Goal: Task Accomplishment & Management: Use online tool/utility

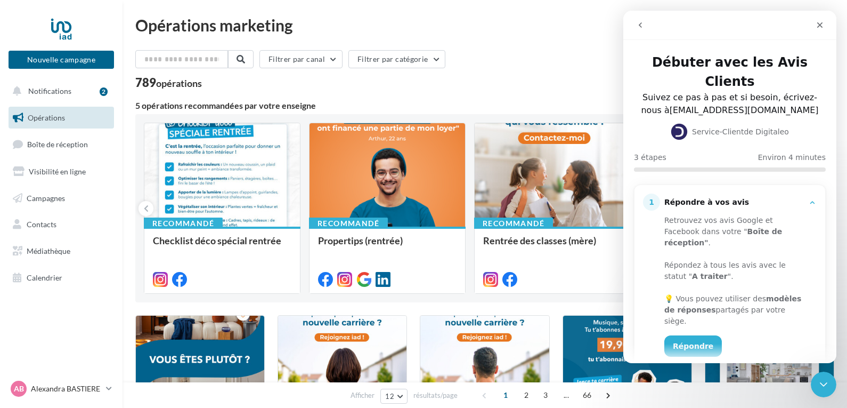
click at [65, 59] on button "Nouvelle campagne" at bounding box center [62, 60] width 106 height 18
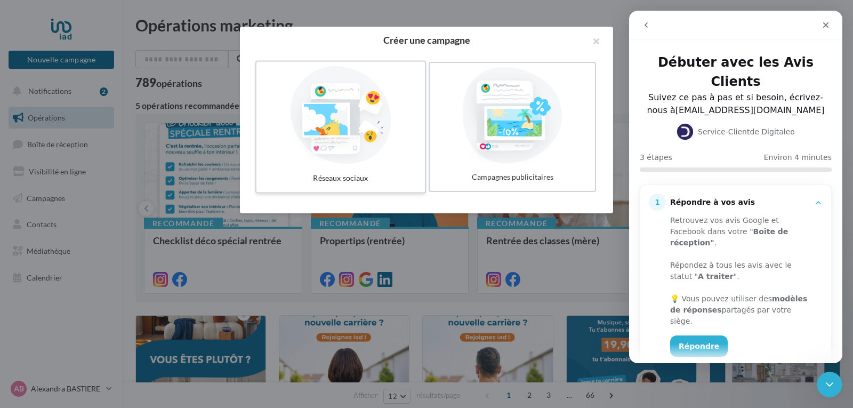
click at [354, 115] on div at bounding box center [341, 115] width 160 height 98
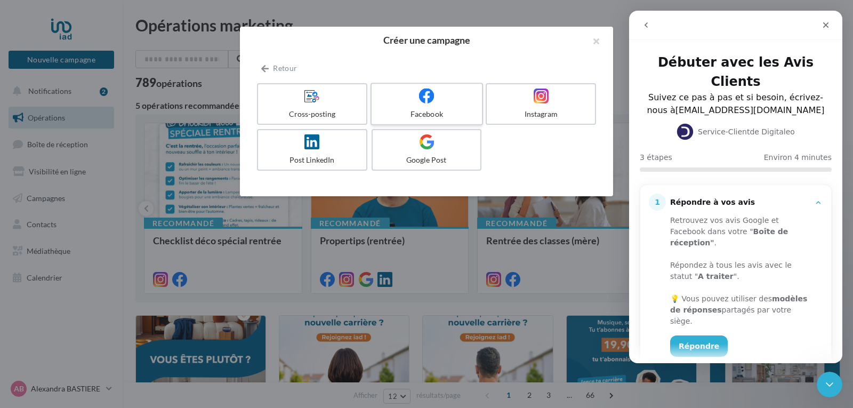
click at [418, 108] on label "Facebook" at bounding box center [426, 104] width 112 height 43
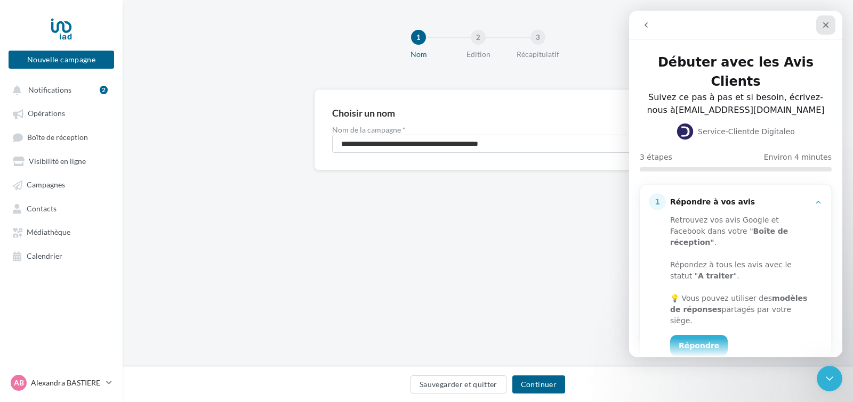
click at [827, 24] on icon "Fermer" at bounding box center [826, 25] width 6 height 6
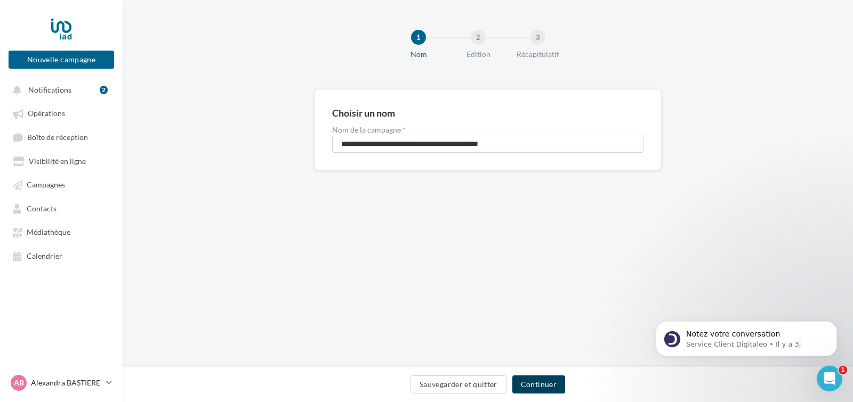
click at [538, 385] on button "Continuer" at bounding box center [538, 385] width 53 height 18
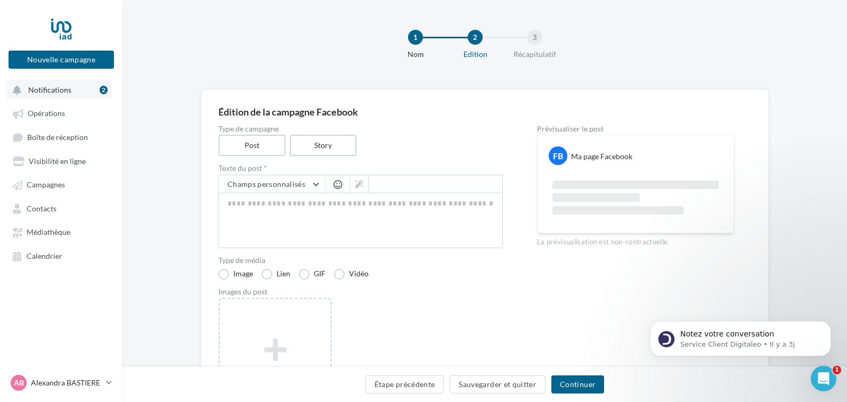
click at [72, 89] on button "Notifications 2" at bounding box center [59, 89] width 106 height 19
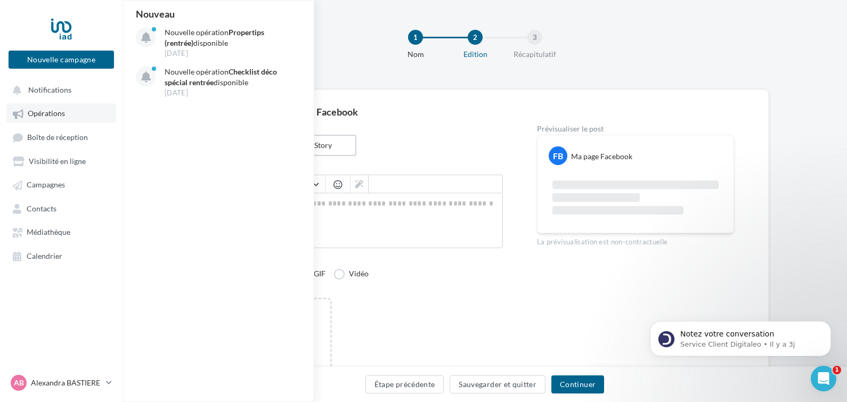
click at [57, 112] on span "Opérations" at bounding box center [46, 113] width 37 height 9
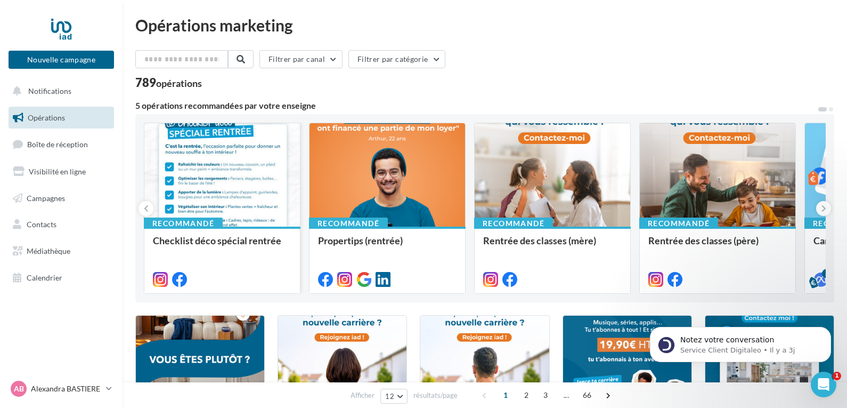
click at [220, 167] on div at bounding box center [222, 175] width 156 height 104
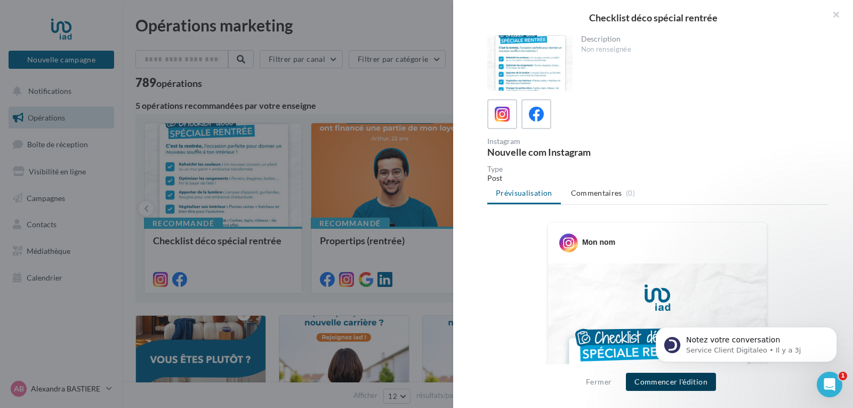
click at [667, 379] on button "Commencer l'édition" at bounding box center [671, 381] width 90 height 18
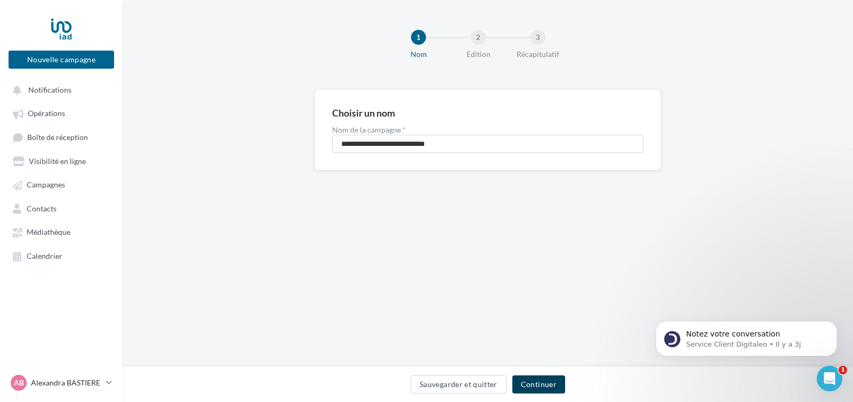
click at [545, 383] on button "Continuer" at bounding box center [538, 385] width 53 height 18
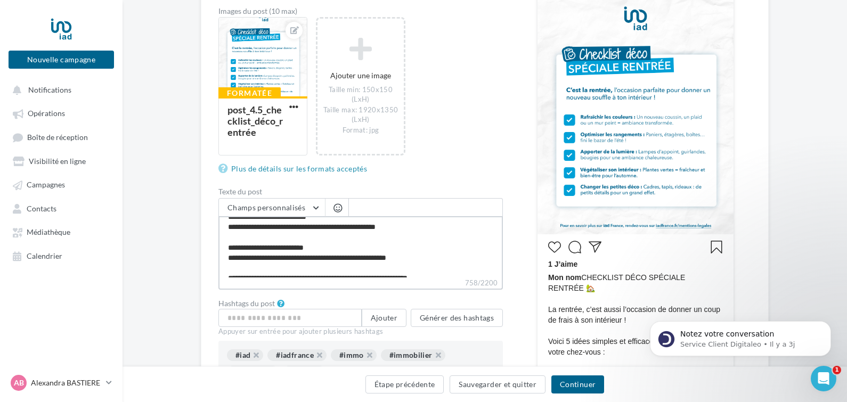
scroll to position [174, 0]
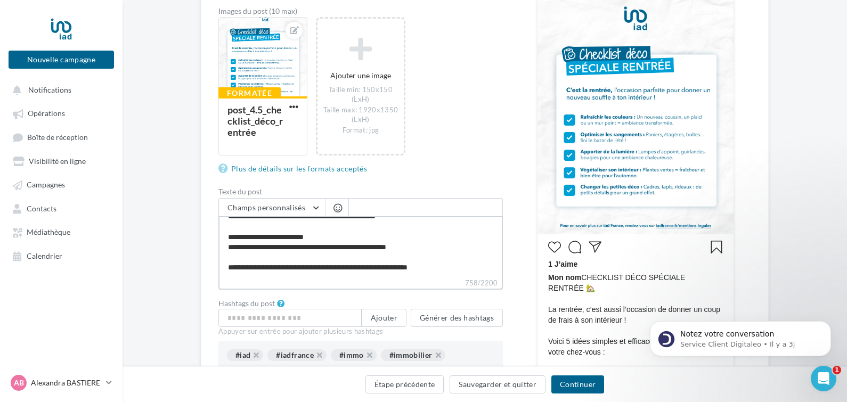
click at [449, 275] on textarea "**********" at bounding box center [360, 246] width 285 height 61
type textarea "**********"
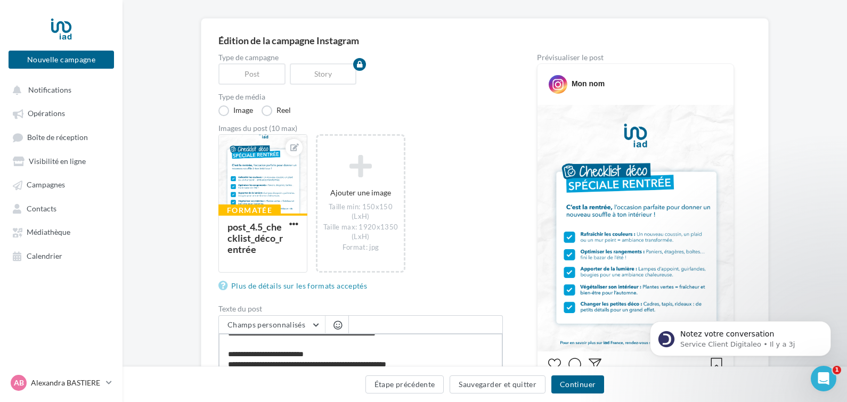
scroll to position [0, 0]
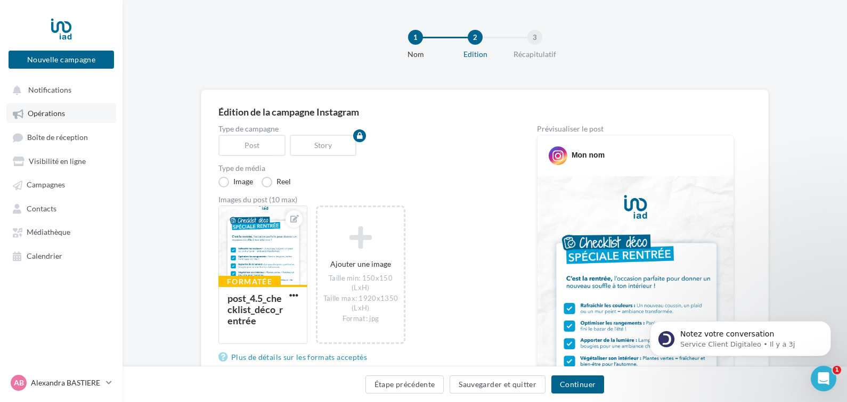
type textarea "**********"
click at [69, 111] on link "Opérations" at bounding box center [61, 112] width 110 height 19
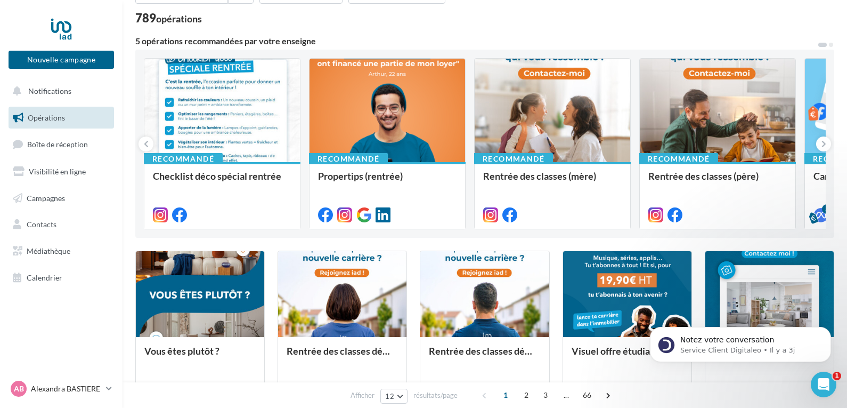
scroll to position [63, 0]
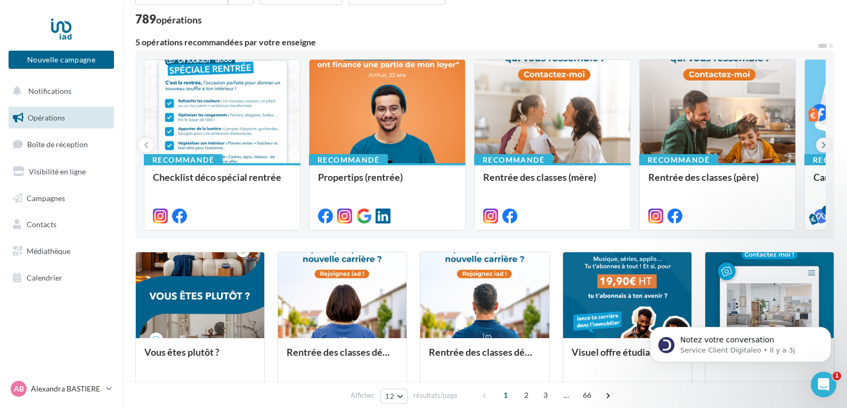
click at [824, 141] on icon at bounding box center [824, 145] width 5 height 11
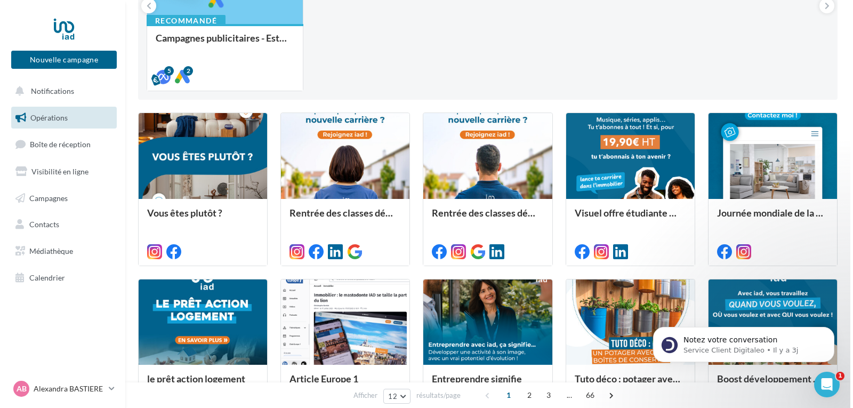
scroll to position [212, 0]
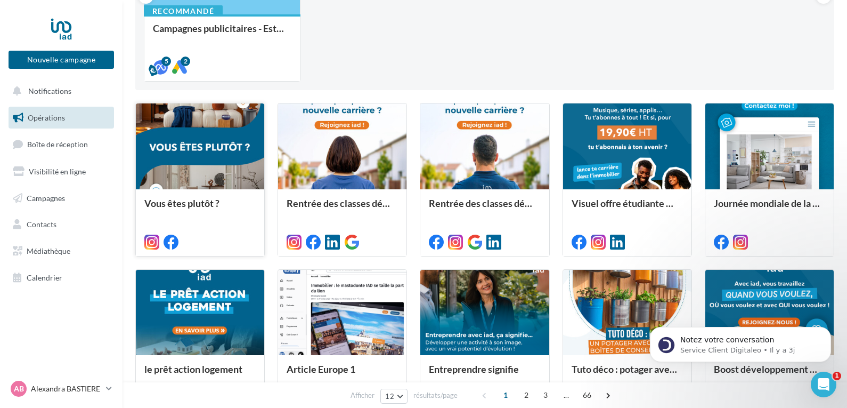
click at [214, 149] on div at bounding box center [200, 146] width 128 height 86
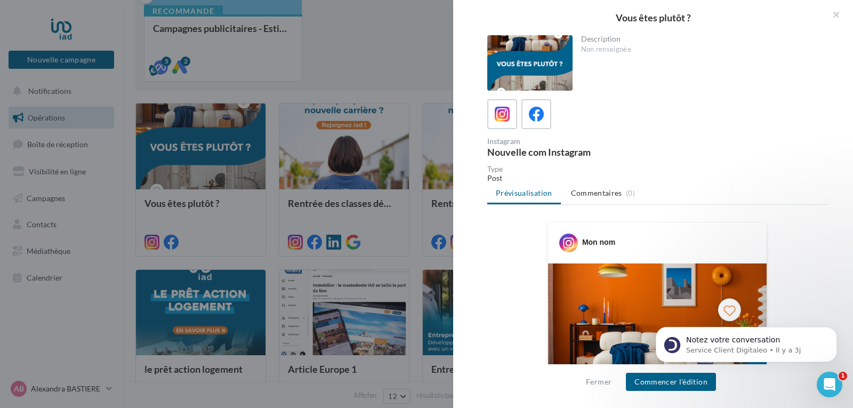
drag, startPoint x: 850, startPoint y: 135, endPoint x: 843, endPoint y: 184, distance: 49.6
click at [843, 184] on div "Description Non renseignée Instagram Nouvelle com Instagram Type Post Prévisual…" at bounding box center [657, 204] width 408 height 338
drag, startPoint x: 852, startPoint y: 205, endPoint x: 840, endPoint y: 223, distance: 21.6
click at [840, 223] on div "Description Non renseignée Instagram Nouvelle com Instagram Type Post Prévisual…" at bounding box center [657, 204] width 408 height 338
click at [651, 382] on button "Commencer l'édition" at bounding box center [671, 381] width 90 height 18
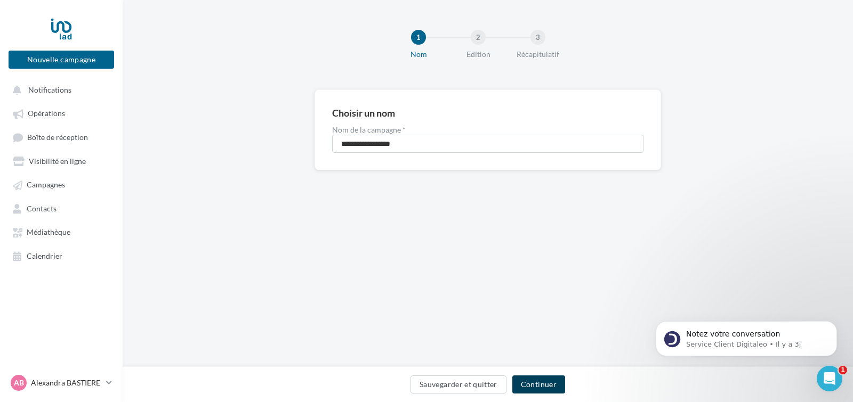
click at [540, 383] on button "Continuer" at bounding box center [538, 385] width 53 height 18
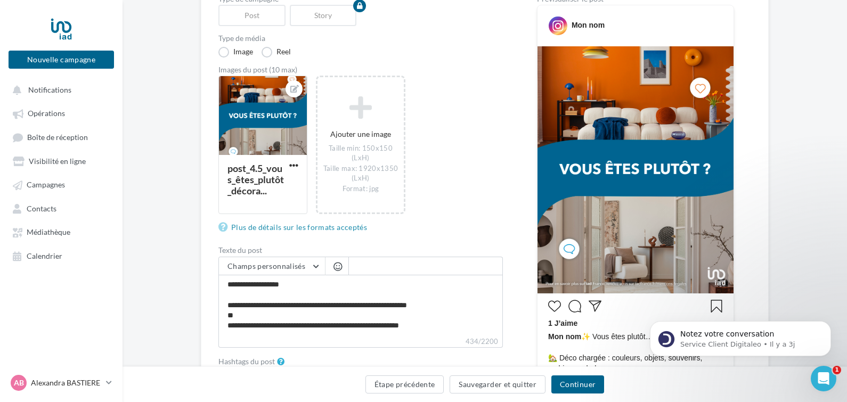
scroll to position [134, 0]
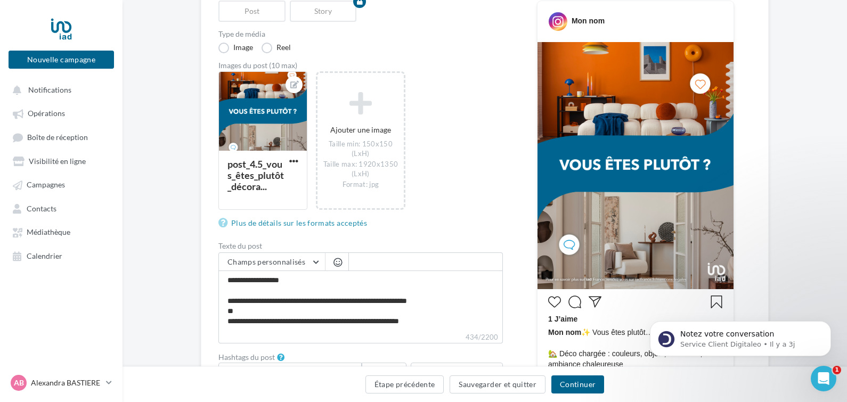
drag, startPoint x: 847, startPoint y: 229, endPoint x: 851, endPoint y: 285, distance: 56.1
click at [847, 268] on html "Nouvelle campagne Nouvelle campagne Notifications Opérations Boîte de réception…" at bounding box center [423, 67] width 847 height 402
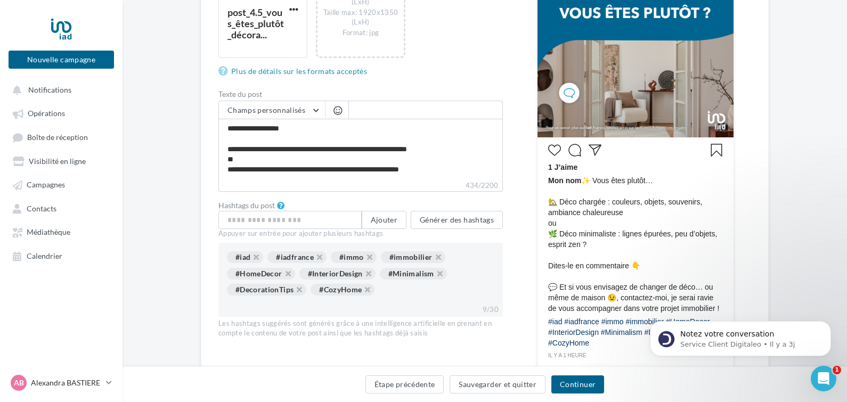
scroll to position [287, 0]
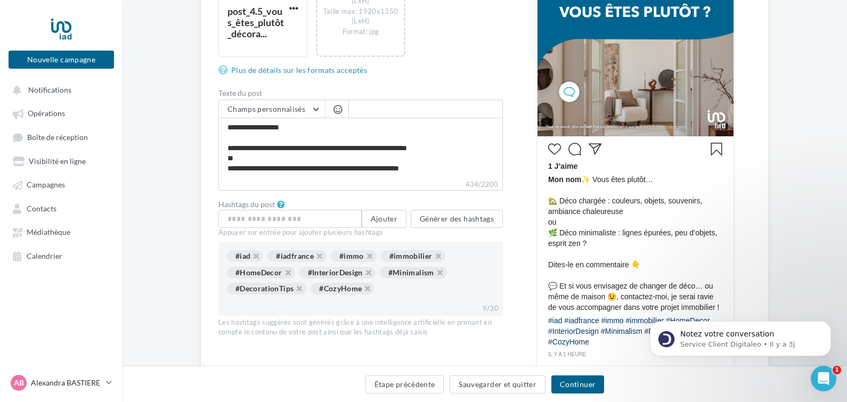
drag, startPoint x: 840, startPoint y: 317, endPoint x: 842, endPoint y: 340, distance: 23.5
click at [842, 340] on body "Notez votre conversation Service Client Digitaleo • Il y a 3j" at bounding box center [740, 336] width 205 height 66
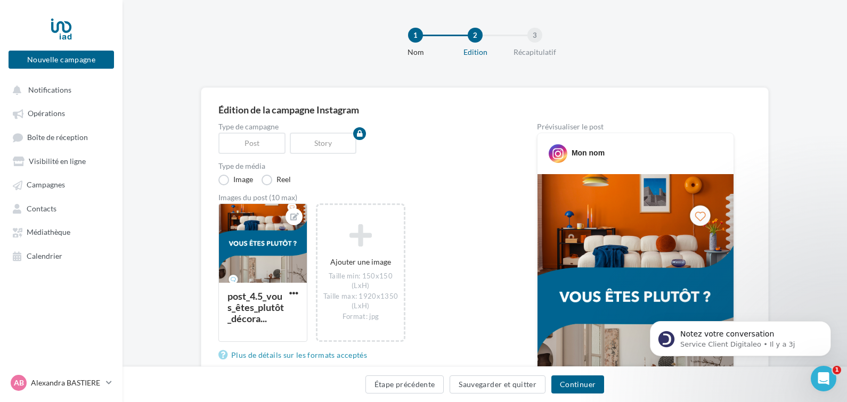
scroll to position [0, 0]
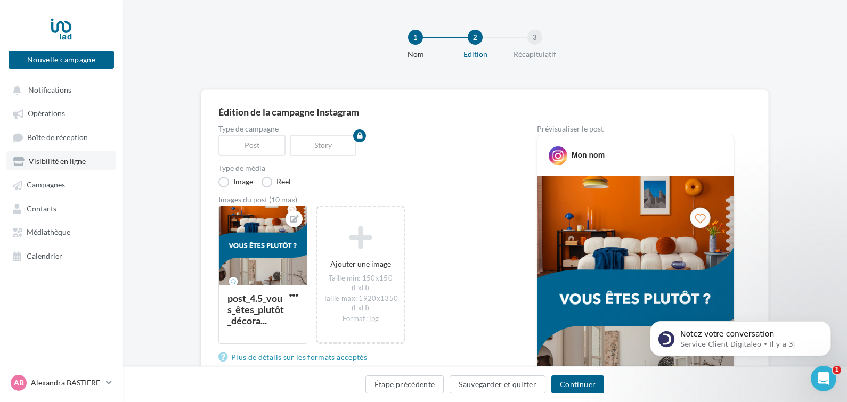
click at [54, 159] on span "Visibilité en ligne" at bounding box center [57, 161] width 57 height 9
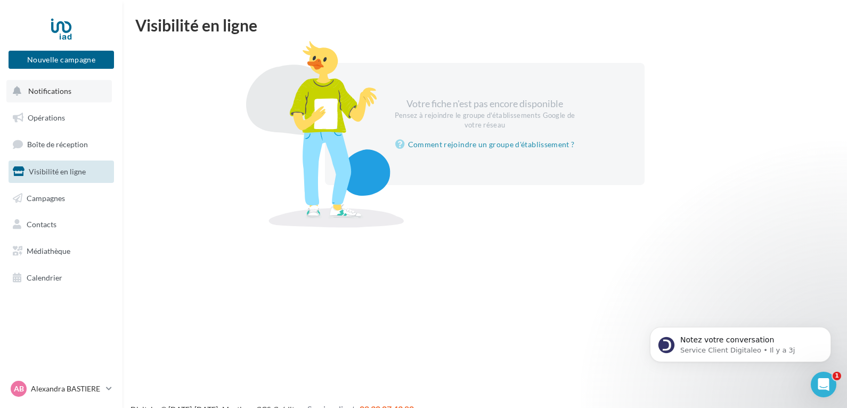
click at [70, 89] on button "Notifications" at bounding box center [59, 91] width 106 height 22
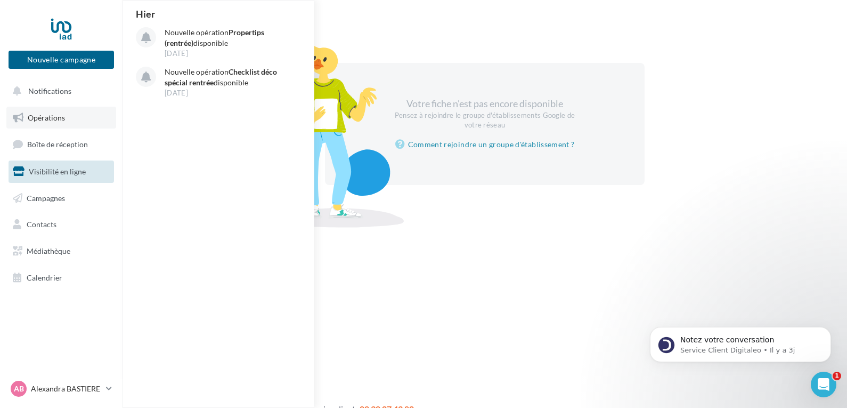
click at [55, 117] on span "Opérations" at bounding box center [46, 117] width 37 height 9
